Goal: Communication & Community: Answer question/provide support

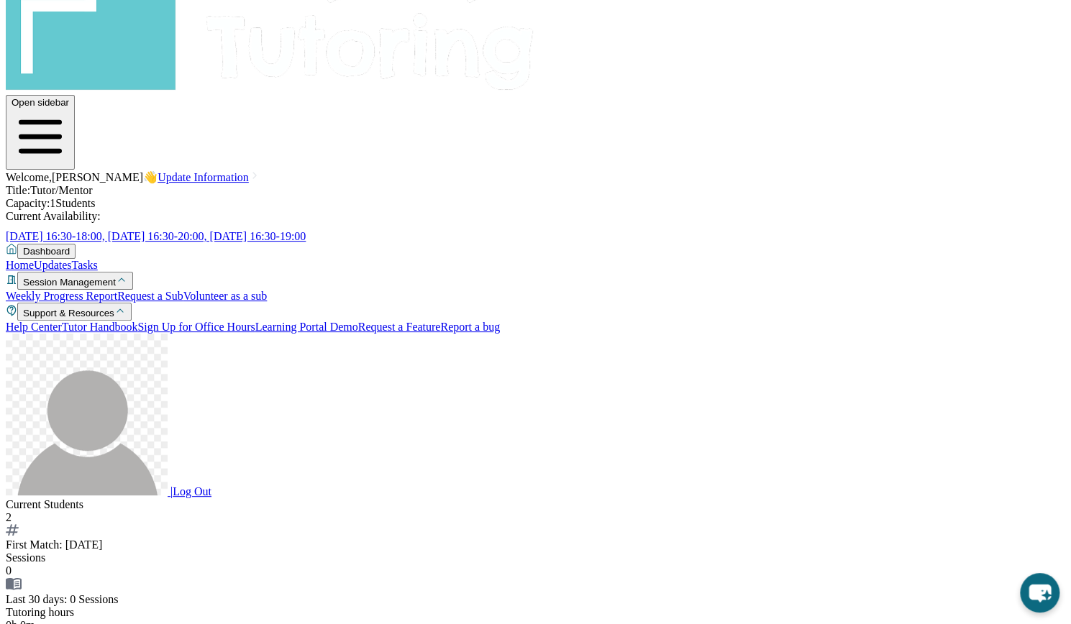
scroll to position [1708, 0]
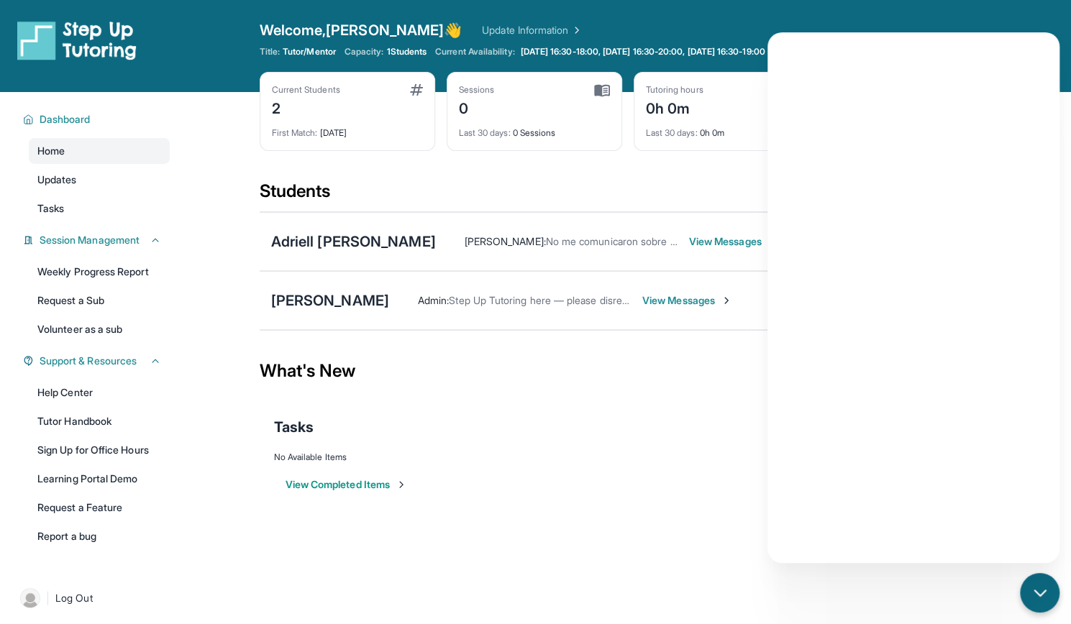
click at [641, 422] on div "Tasks" at bounding box center [628, 427] width 708 height 20
click at [618, 517] on main "Current Students 2 First Match : [DATE] Sessions 0 Last 30 days : 0 Sessions Tu…" at bounding box center [628, 309] width 736 height 434
click at [1033, 600] on icon "chat-button" at bounding box center [1039, 593] width 19 height 19
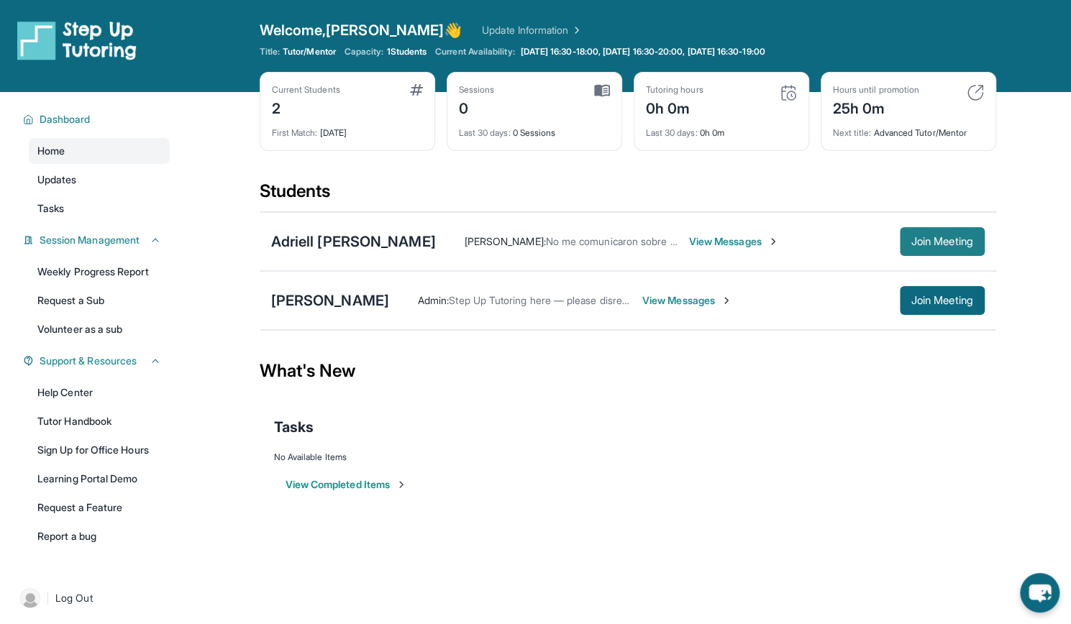
click at [925, 242] on span "Join Meeting" at bounding box center [942, 241] width 62 height 9
click at [928, 244] on span "Join Meeting" at bounding box center [942, 241] width 62 height 9
